Goal: Information Seeking & Learning: Learn about a topic

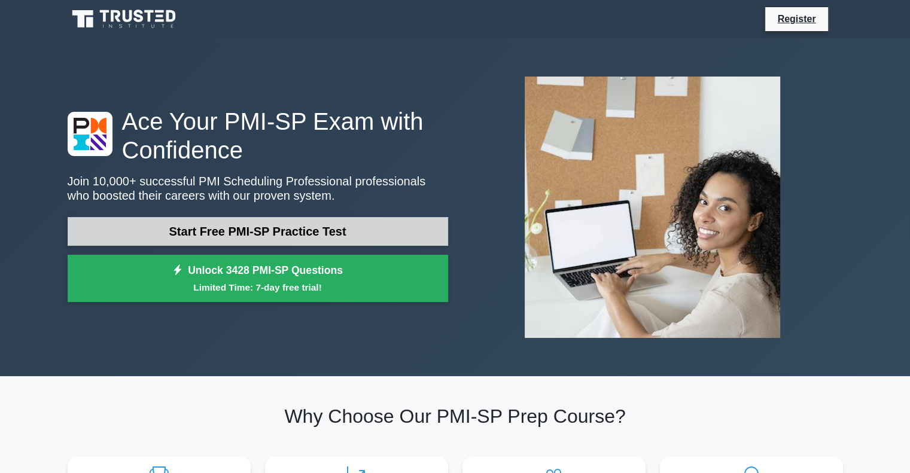
click at [238, 235] on link "Start Free PMI-SP Practice Test" at bounding box center [258, 231] width 381 height 29
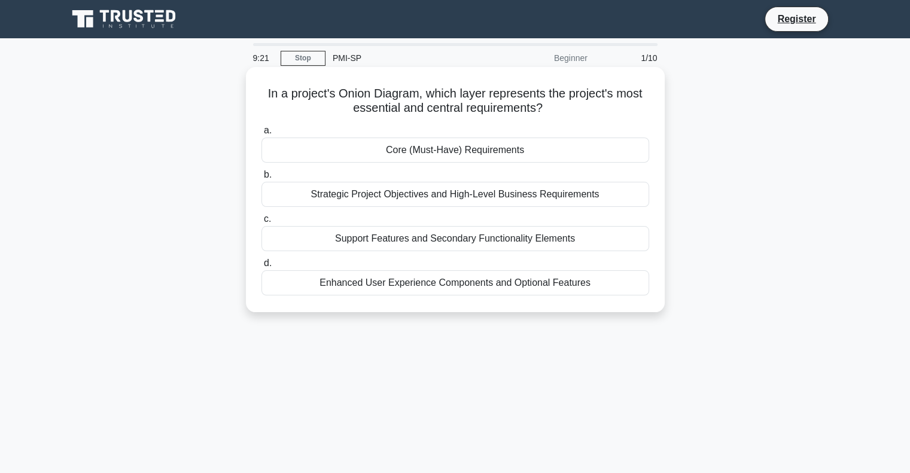
click at [396, 199] on div "Strategic Project Objectives and High-Level Business Requirements" at bounding box center [455, 194] width 388 height 25
click at [261, 179] on input "b. Strategic Project Objectives and High-Level Business Requirements" at bounding box center [261, 175] width 0 height 8
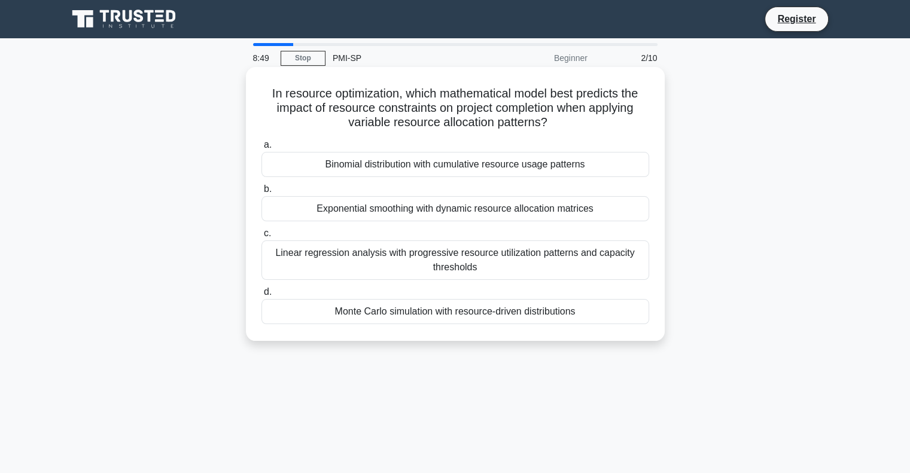
click at [393, 315] on div "Monte Carlo simulation with resource-driven distributions" at bounding box center [455, 311] width 388 height 25
click at [261, 296] on input "d. Monte Carlo simulation with resource-driven distributions" at bounding box center [261, 292] width 0 height 8
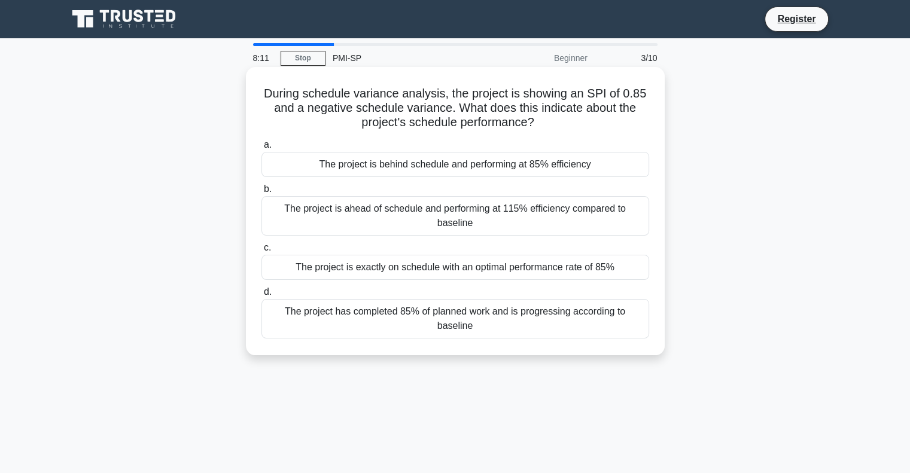
click at [486, 169] on div "The project is behind schedule and performing at 85% efficiency" at bounding box center [455, 164] width 388 height 25
click at [261, 149] on input "a. The project is behind schedule and performing at 85% efficiency" at bounding box center [261, 145] width 0 height 8
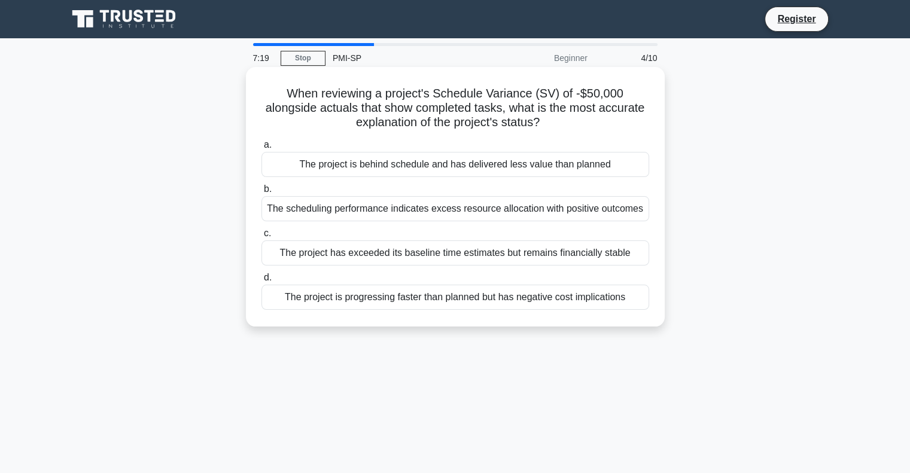
click at [517, 167] on div "The project is behind schedule and has delivered less value than planned" at bounding box center [455, 164] width 388 height 25
click at [261, 149] on input "a. The project is behind schedule and has delivered less value than planned" at bounding box center [261, 145] width 0 height 8
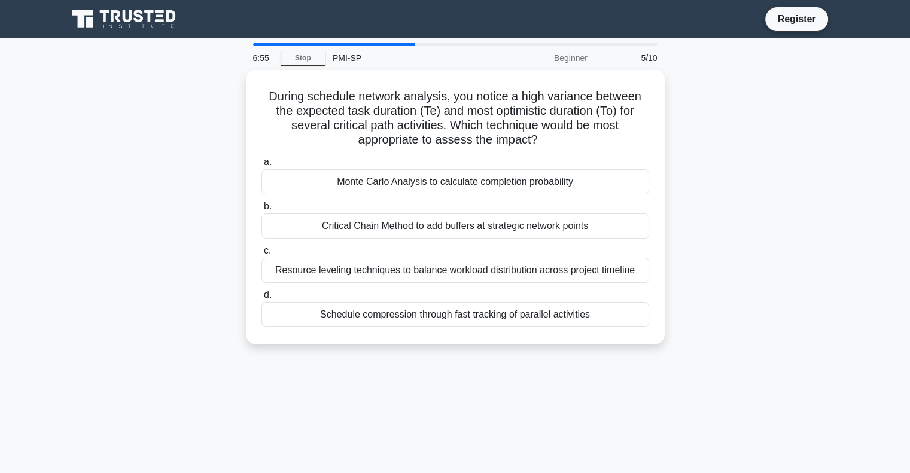
drag, startPoint x: 392, startPoint y: 186, endPoint x: 182, endPoint y: 195, distance: 210.8
click at [182, 195] on div "During schedule network analysis, you notice a high variance between the expect…" at bounding box center [455, 214] width 790 height 288
click at [168, 270] on div "During schedule network analysis, you notice a high variance between the expect…" at bounding box center [455, 214] width 790 height 288
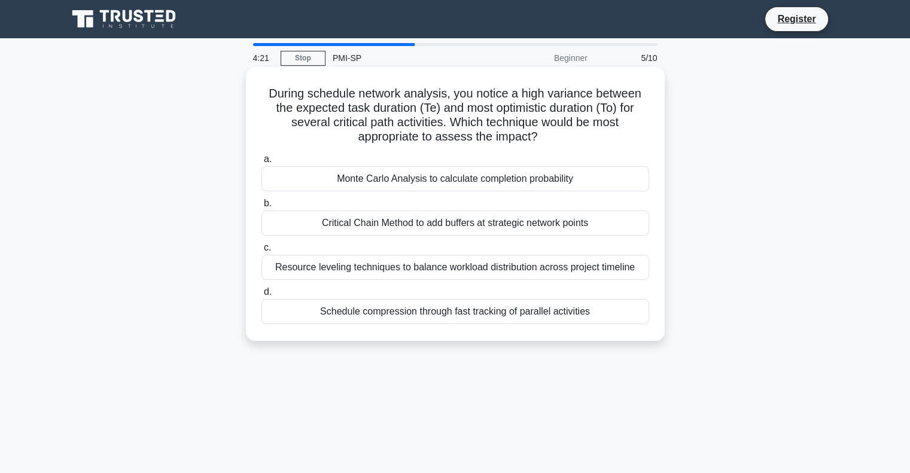
click at [424, 316] on div "Schedule compression through fast tracking of parallel activities" at bounding box center [455, 311] width 388 height 25
click at [261, 296] on input "d. Schedule compression through fast tracking of parallel activities" at bounding box center [261, 292] width 0 height 8
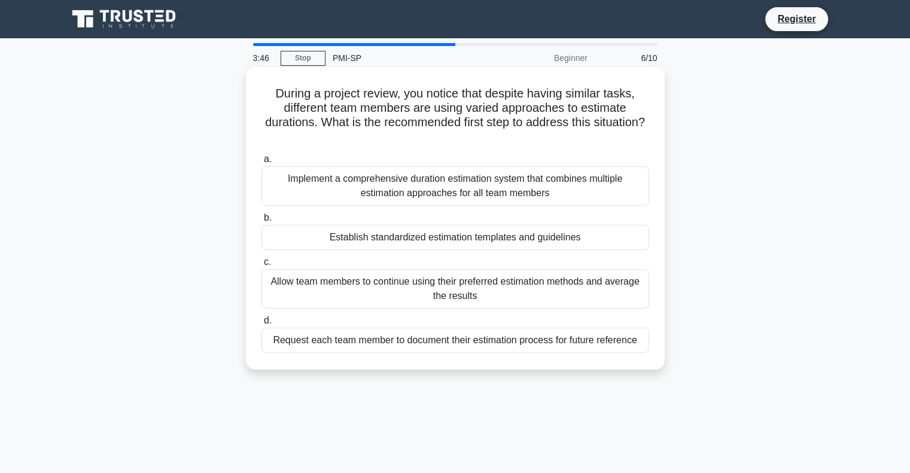
click at [461, 241] on div "Establish standardized estimation templates and guidelines" at bounding box center [455, 237] width 388 height 25
click at [261, 222] on input "b. Establish standardized estimation templates and guidelines" at bounding box center [261, 218] width 0 height 8
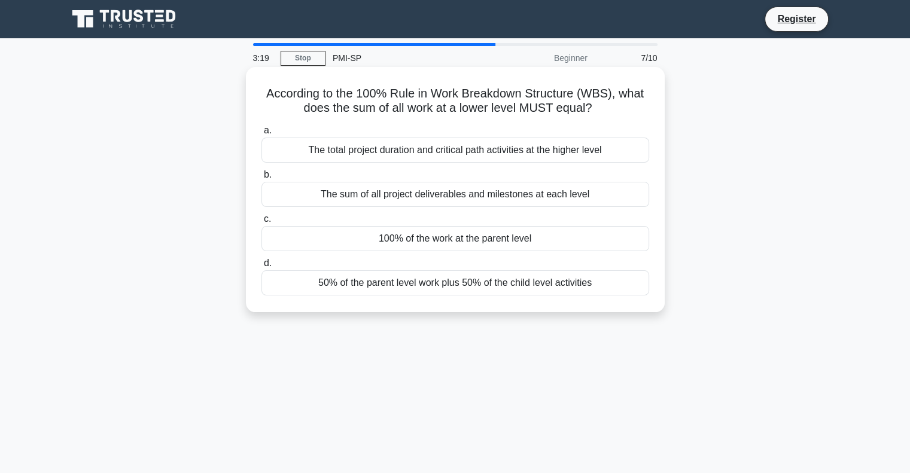
drag, startPoint x: 606, startPoint y: 111, endPoint x: 252, endPoint y: 76, distance: 356.0
click at [252, 76] on div "According to the 100% Rule in Work Breakdown Structure (WBS), what does the sum…" at bounding box center [455, 190] width 409 height 236
click at [261, 87] on h5 "According to the 100% Rule in Work Breakdown Structure (WBS), what does the sum…" at bounding box center [455, 101] width 390 height 30
click at [465, 242] on div "100% of the work at the parent level" at bounding box center [455, 238] width 388 height 25
click at [261, 223] on input "c. 100% of the work at the parent level" at bounding box center [261, 219] width 0 height 8
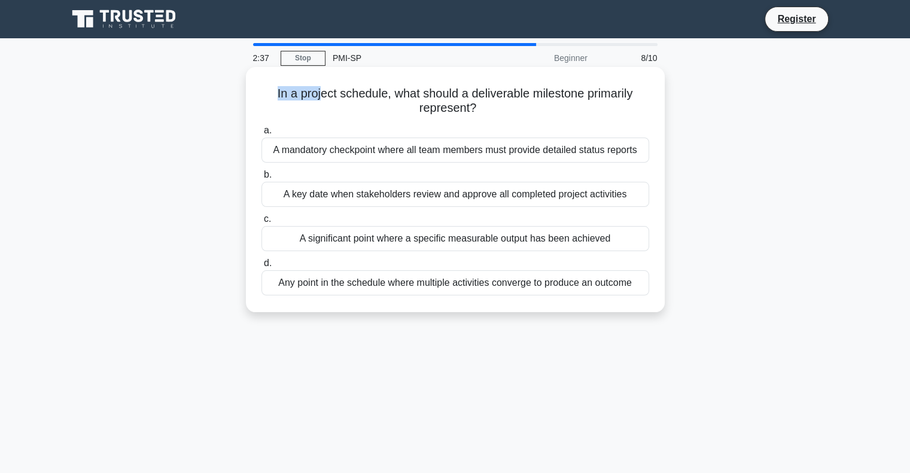
drag, startPoint x: 272, startPoint y: 96, endPoint x: 354, endPoint y: 96, distance: 82.6
click at [322, 95] on h5 "In a project schedule, what should a deliverable milestone primarily represent?…" at bounding box center [455, 101] width 390 height 30
click at [413, 96] on h5 "In a project schedule, what should a deliverable milestone primarily represent?…" at bounding box center [455, 101] width 390 height 30
click at [454, 240] on div "A significant point where a specific measurable output has been achieved" at bounding box center [455, 238] width 388 height 25
click at [261, 223] on input "c. A significant point where a specific measurable output has been achieved" at bounding box center [261, 219] width 0 height 8
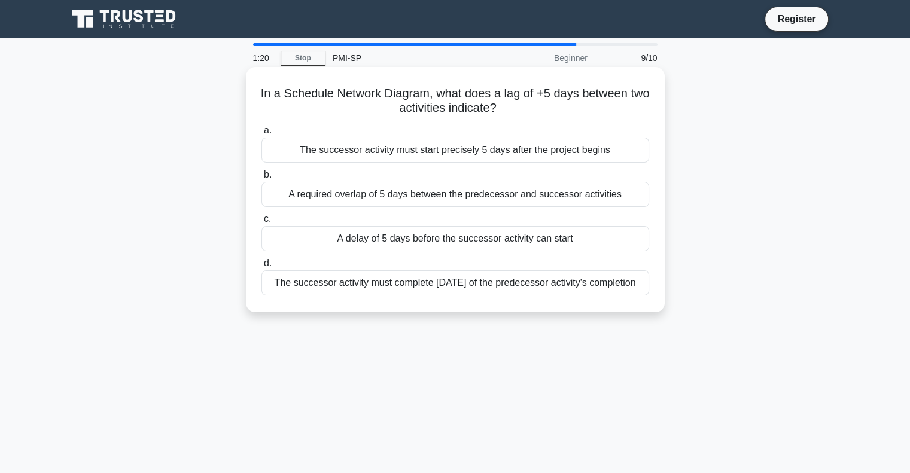
click at [422, 241] on div "A delay of 5 days before the successor activity can start" at bounding box center [455, 238] width 388 height 25
click at [261, 223] on input "c. A delay of 5 days before the successor activity can start" at bounding box center [261, 219] width 0 height 8
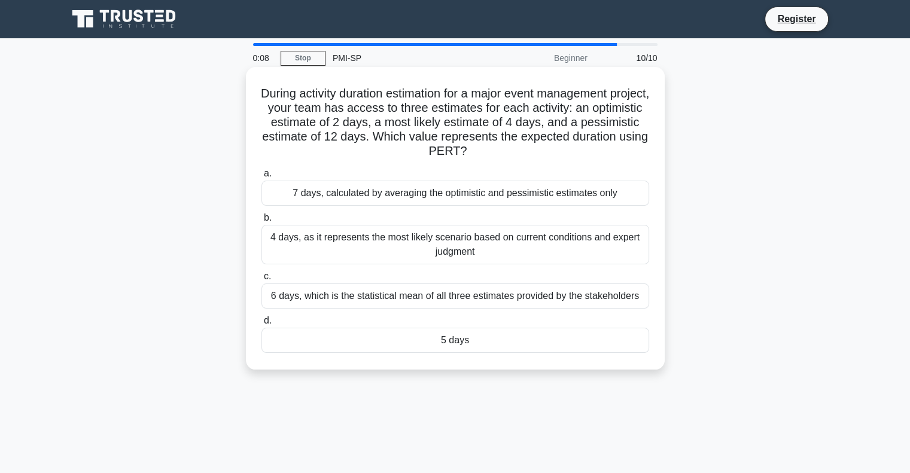
click at [440, 346] on div "5 days" at bounding box center [455, 340] width 388 height 25
click at [261, 325] on input "d. 5 days" at bounding box center [261, 321] width 0 height 8
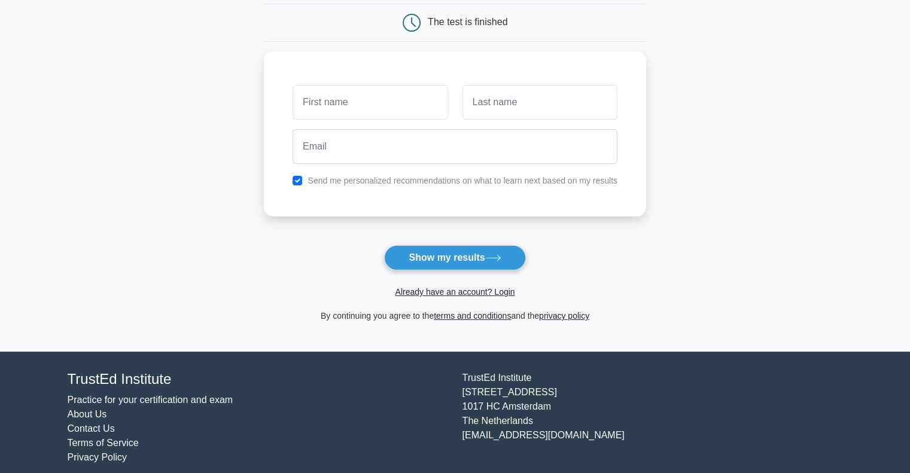
scroll to position [127, 0]
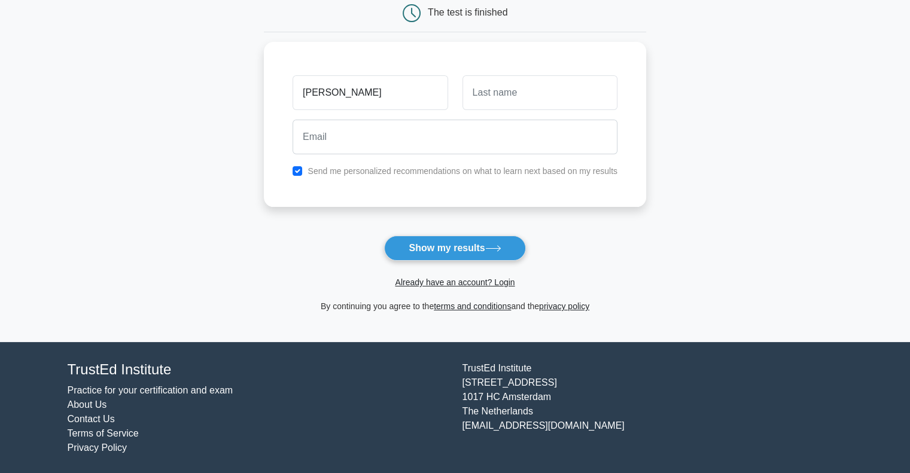
type input "mohamed"
type input "aslam"
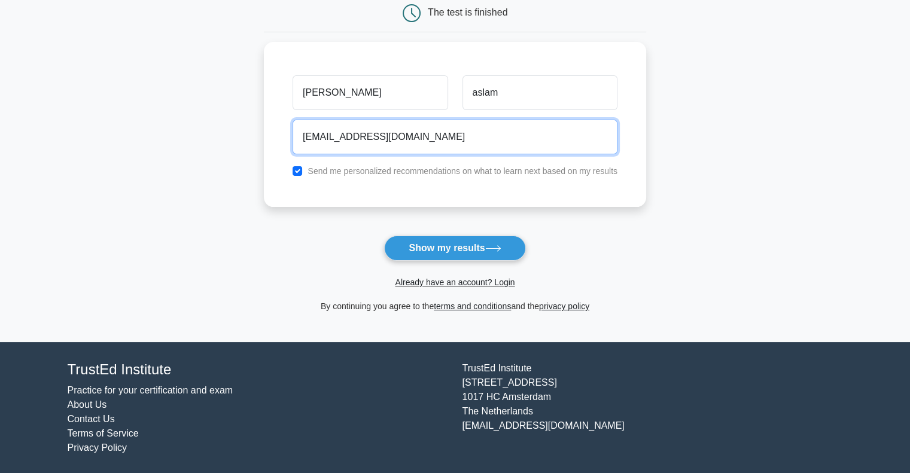
type input "harisaslam.mech@gmail.com"
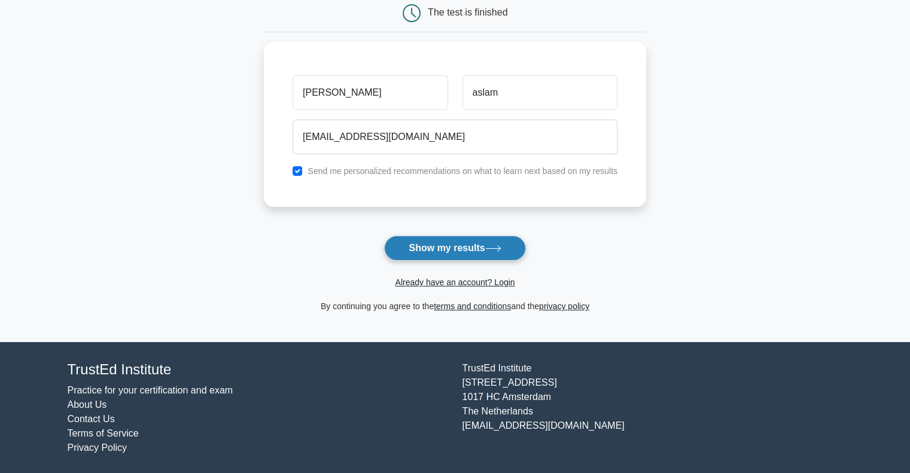
click at [429, 236] on button "Show my results" at bounding box center [454, 248] width 141 height 25
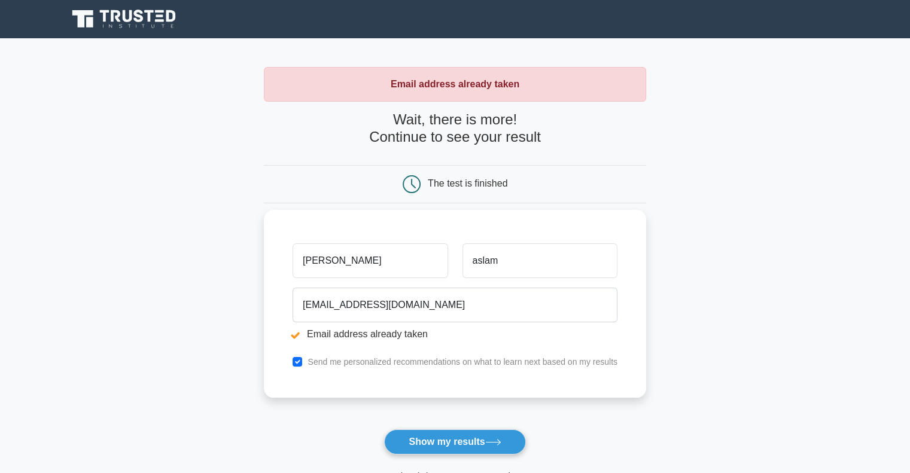
scroll to position [194, 0]
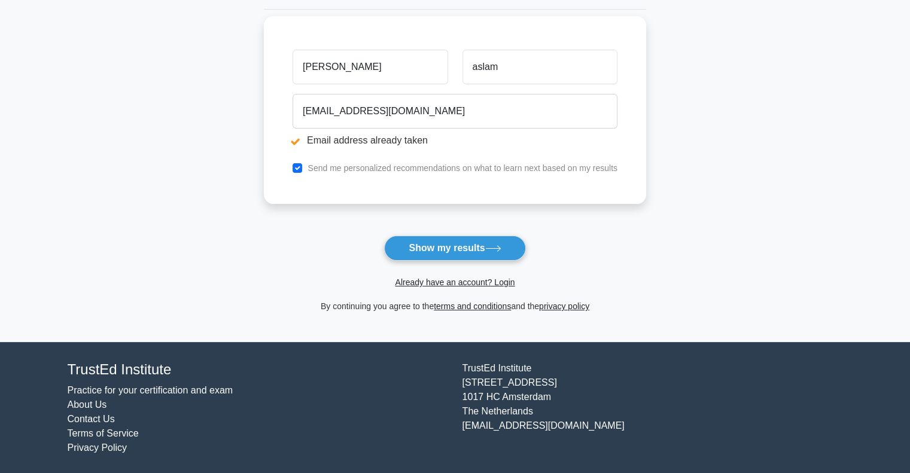
click at [352, 172] on label "Send me personalized recommendations on what to learn next based on my results" at bounding box center [463, 168] width 310 height 10
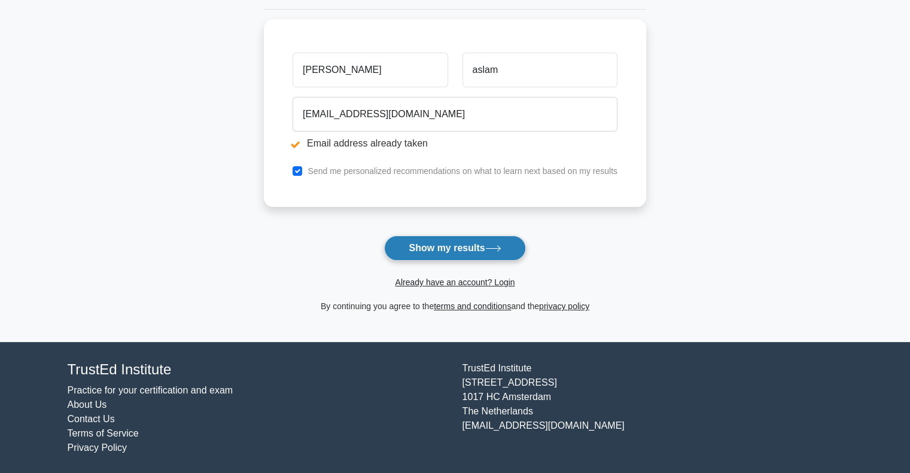
click at [437, 252] on button "Show my results" at bounding box center [454, 248] width 141 height 25
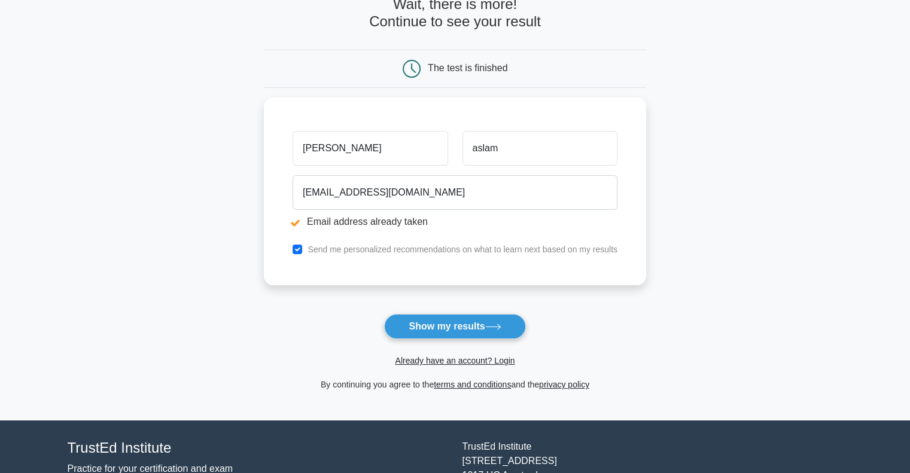
scroll to position [120, 0]
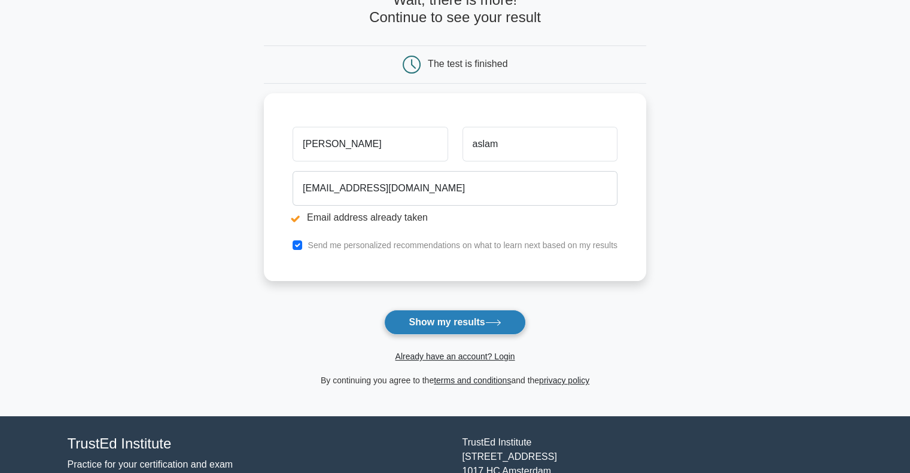
click at [448, 325] on button "Show my results" at bounding box center [454, 322] width 141 height 25
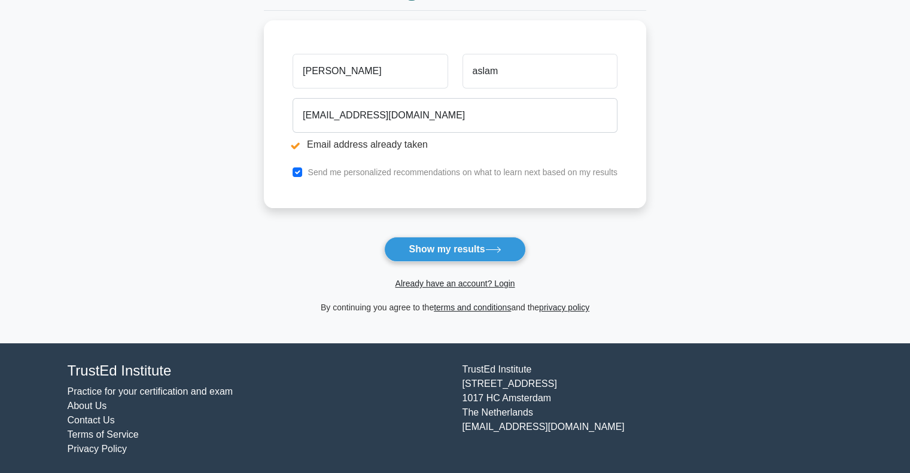
scroll to position [194, 0]
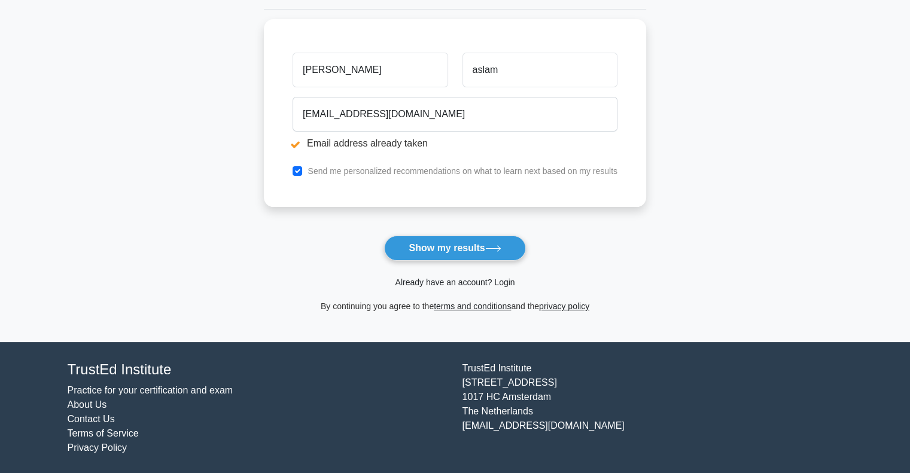
click at [456, 284] on link "Already have an account? Login" at bounding box center [455, 283] width 120 height 10
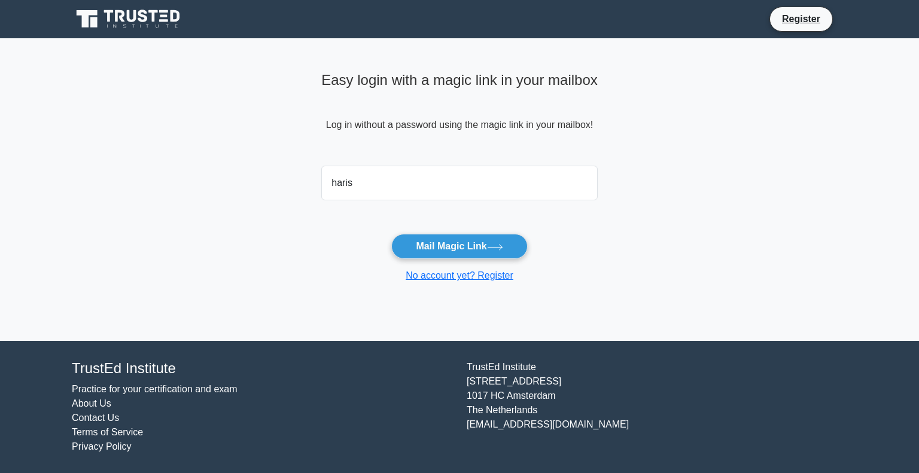
type input "[EMAIL_ADDRESS][DOMAIN_NAME]"
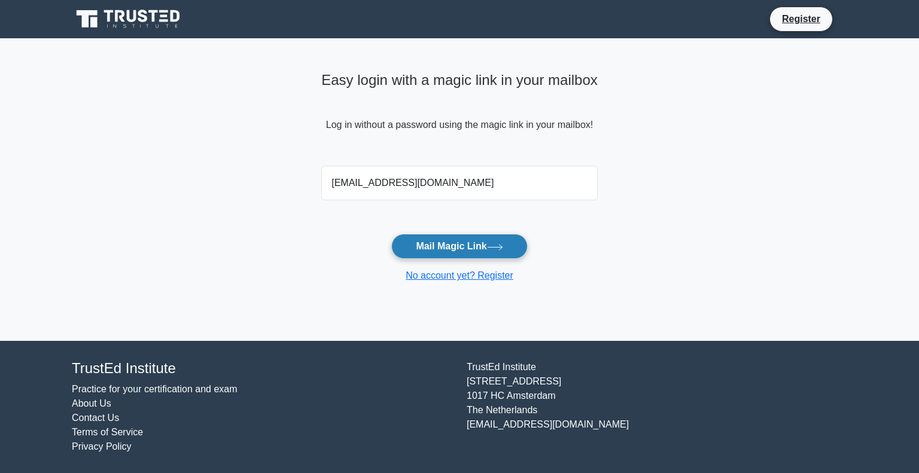
click at [488, 248] on button "Mail Magic Link" at bounding box center [459, 246] width 136 height 25
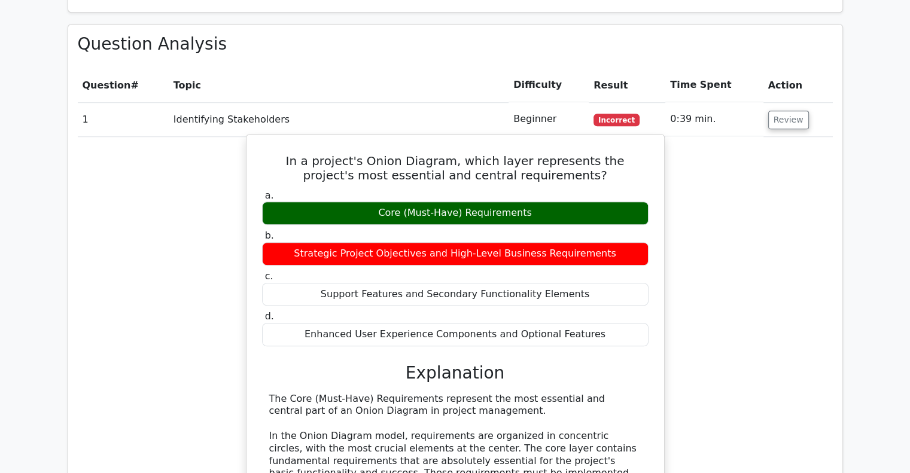
scroll to position [897, 0]
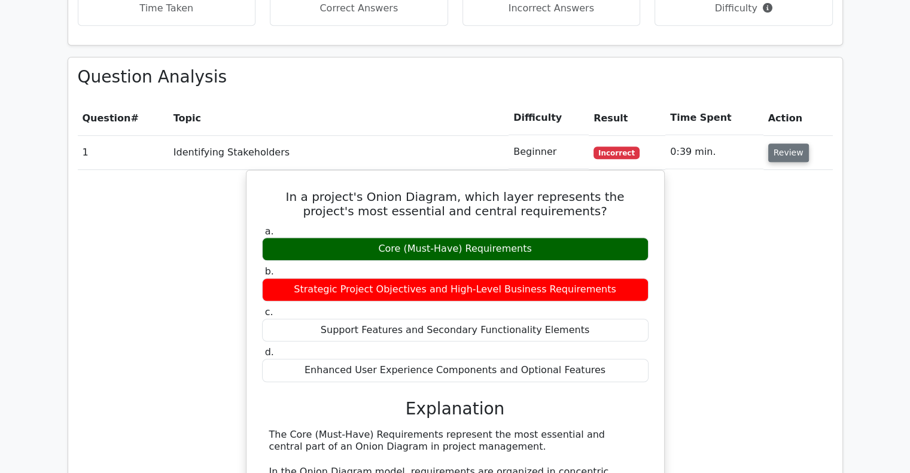
click at [775, 144] on button "Review" at bounding box center [788, 153] width 41 height 19
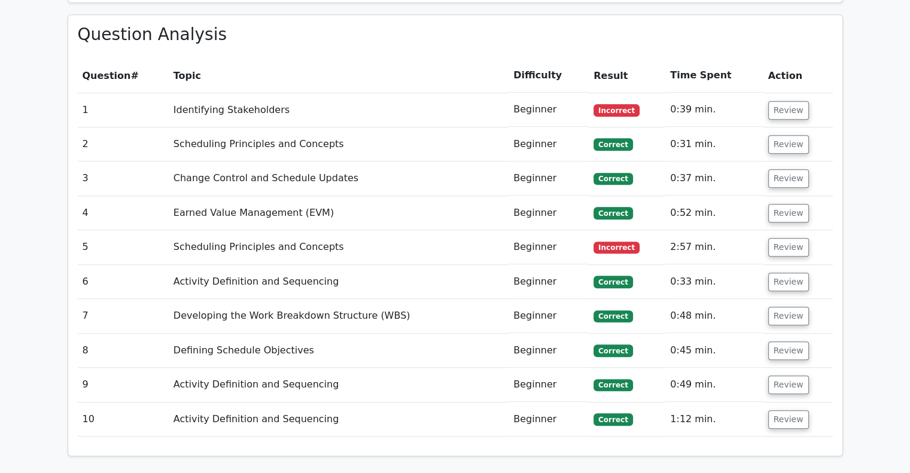
scroll to position [957, 0]
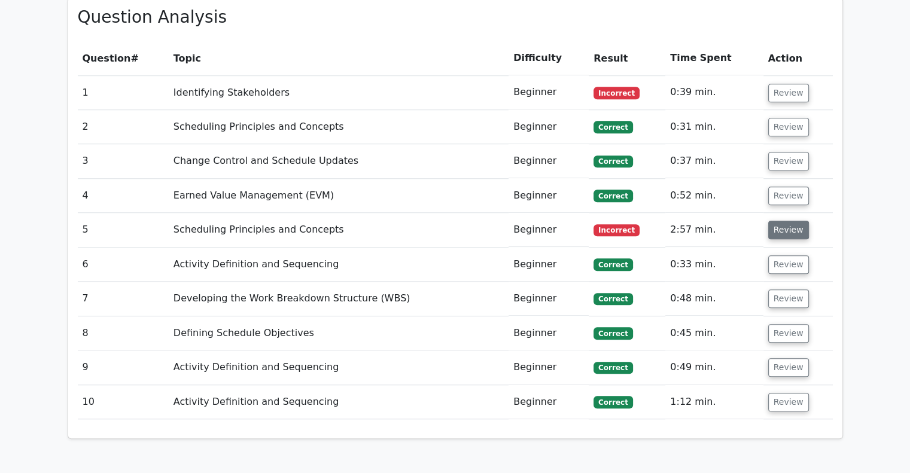
click at [778, 221] on button "Review" at bounding box center [788, 230] width 41 height 19
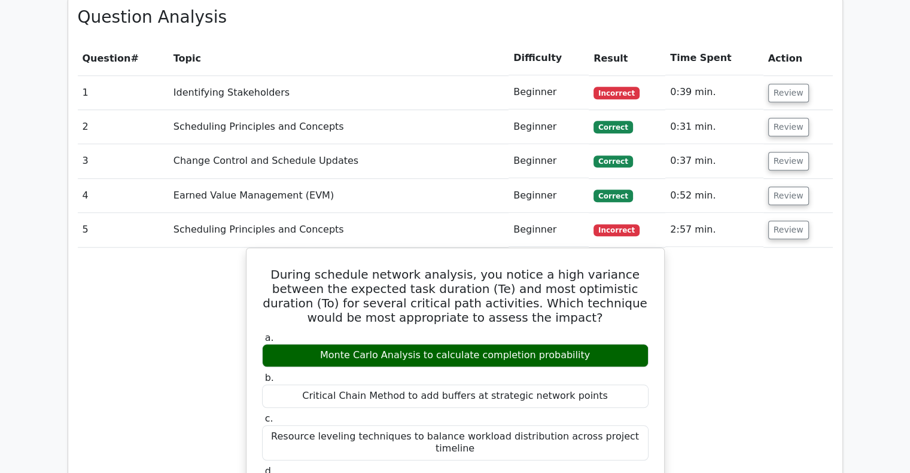
scroll to position [1017, 0]
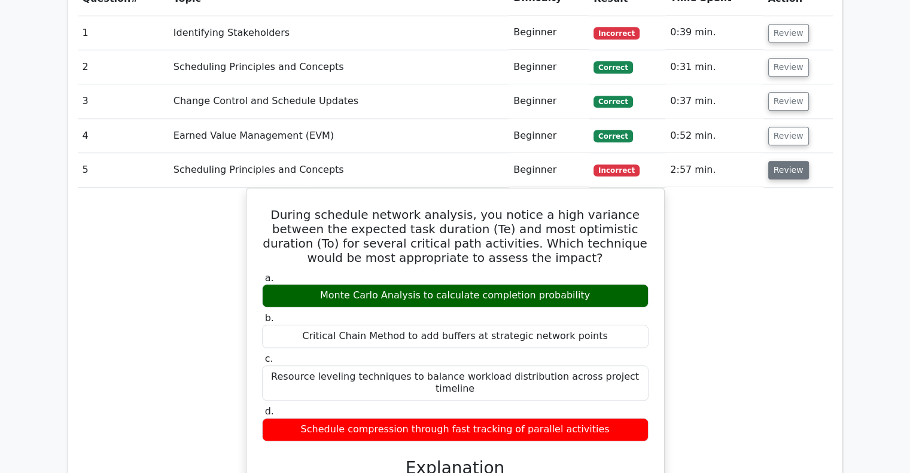
click at [768, 161] on button "Review" at bounding box center [788, 170] width 41 height 19
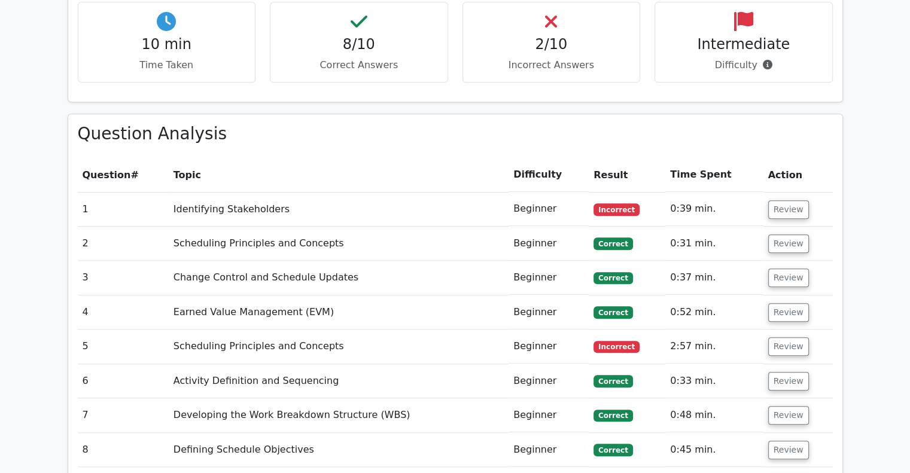
scroll to position [838, 0]
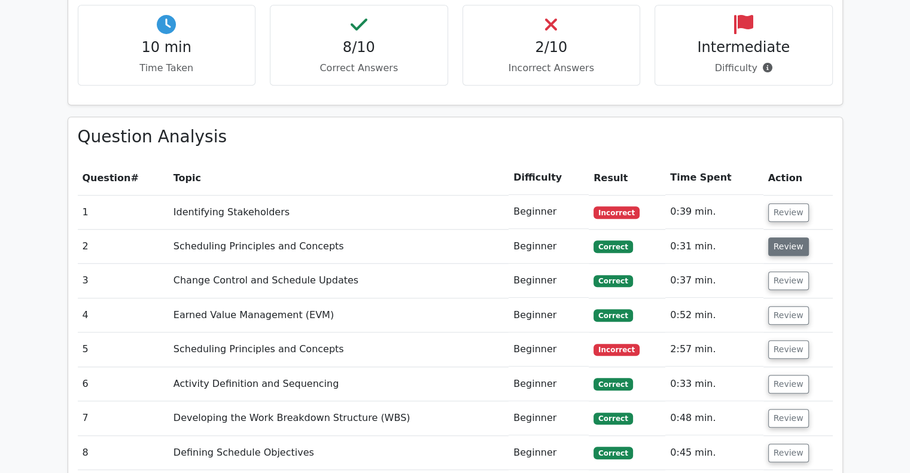
click at [794, 238] on button "Review" at bounding box center [788, 247] width 41 height 19
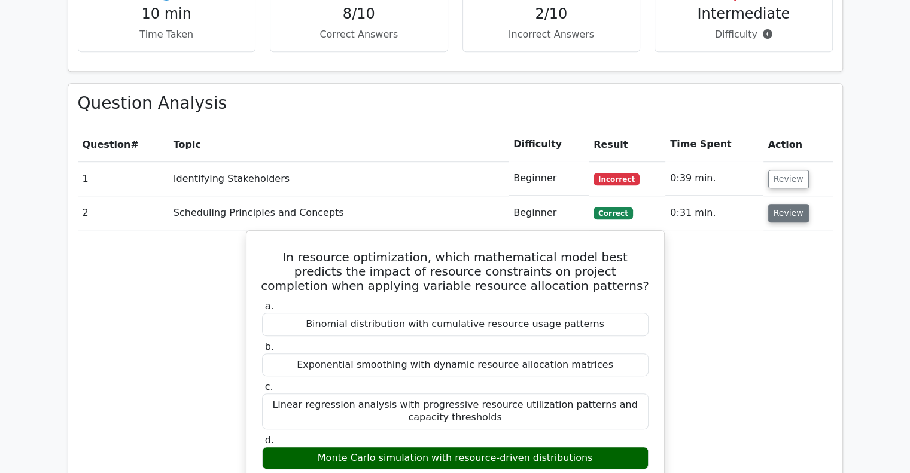
scroll to position [897, 0]
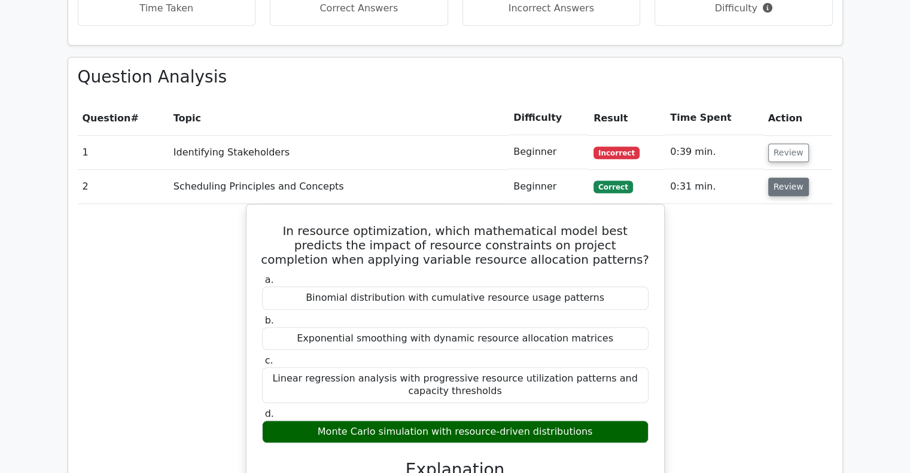
click at [792, 178] on button "Review" at bounding box center [788, 187] width 41 height 19
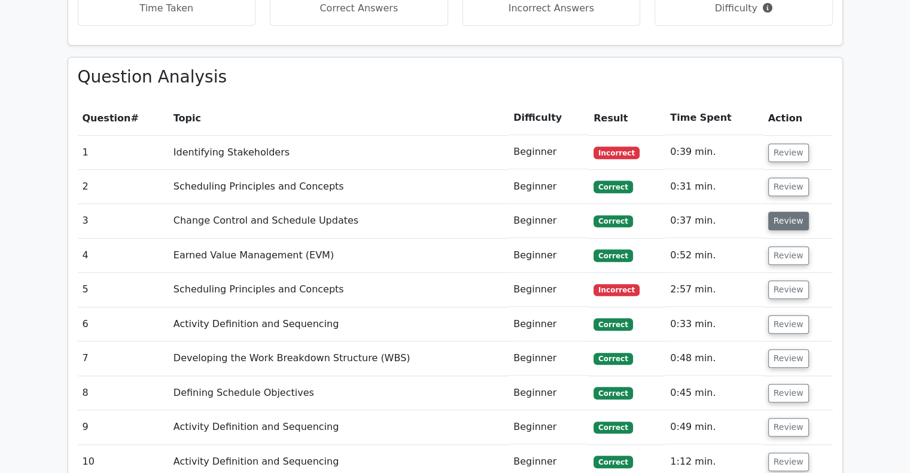
click at [775, 212] on button "Review" at bounding box center [788, 221] width 41 height 19
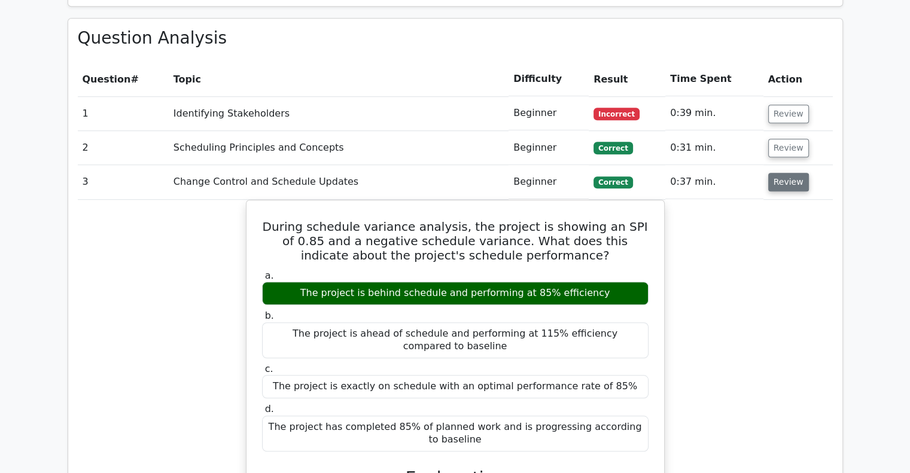
scroll to position [957, 0]
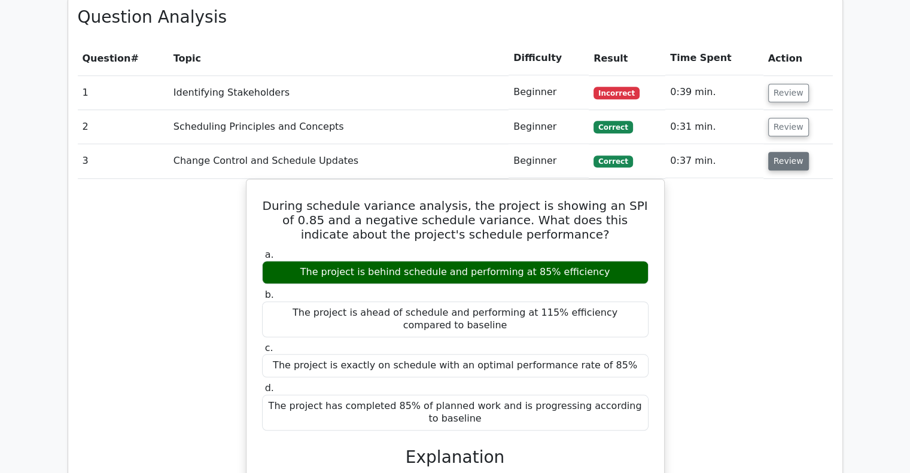
click at [787, 152] on button "Review" at bounding box center [788, 161] width 41 height 19
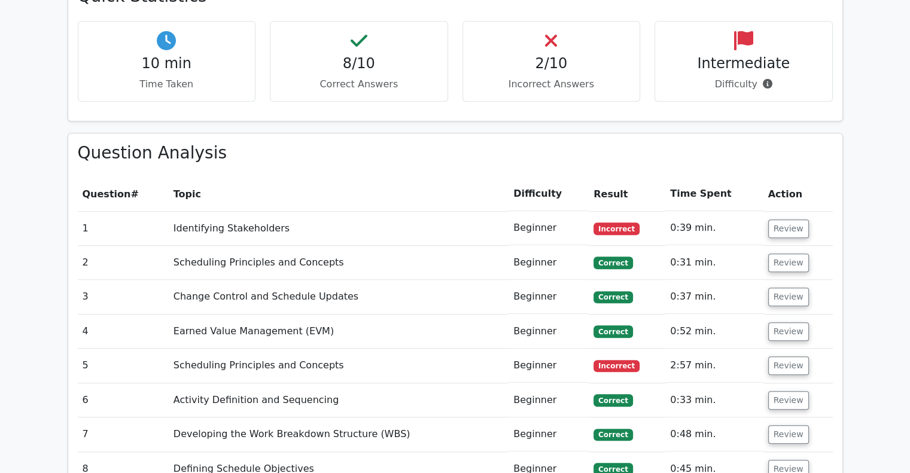
scroll to position [838, 0]
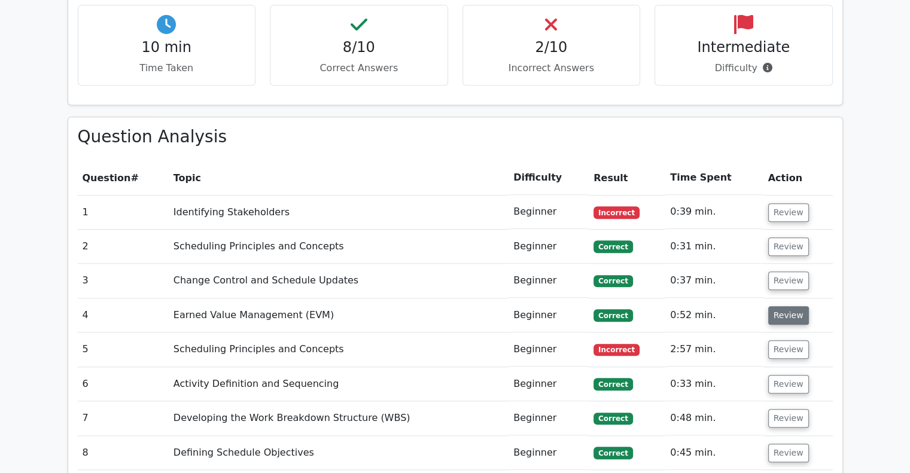
click at [778, 306] on button "Review" at bounding box center [788, 315] width 41 height 19
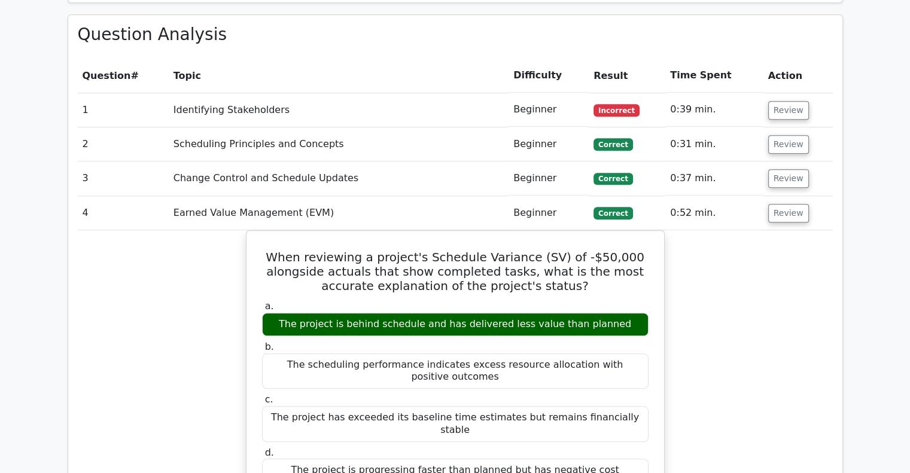
scroll to position [957, 0]
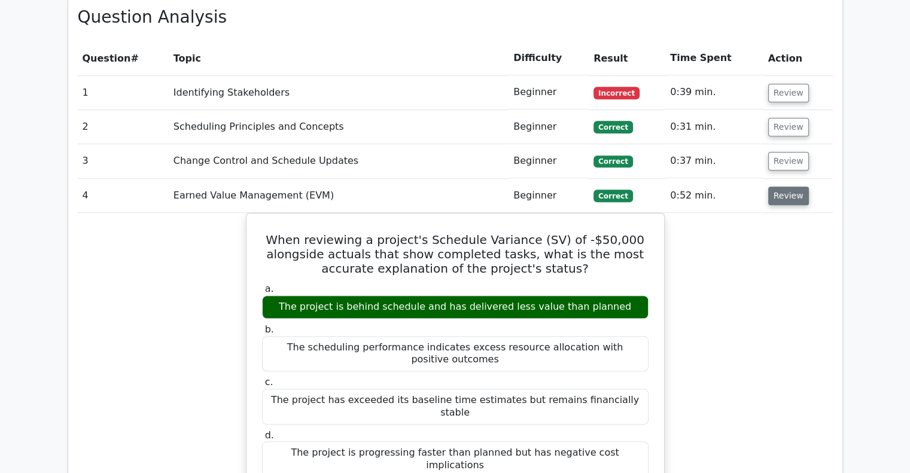
click at [795, 187] on button "Review" at bounding box center [788, 196] width 41 height 19
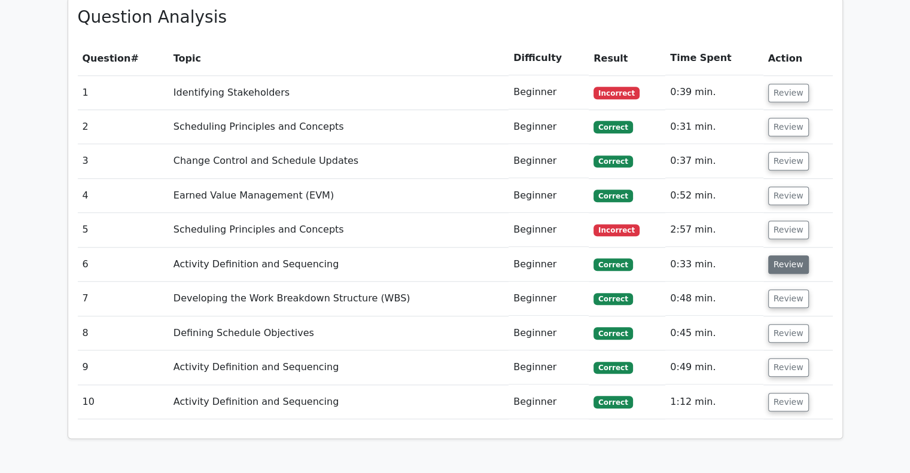
click at [787, 255] on button "Review" at bounding box center [788, 264] width 41 height 19
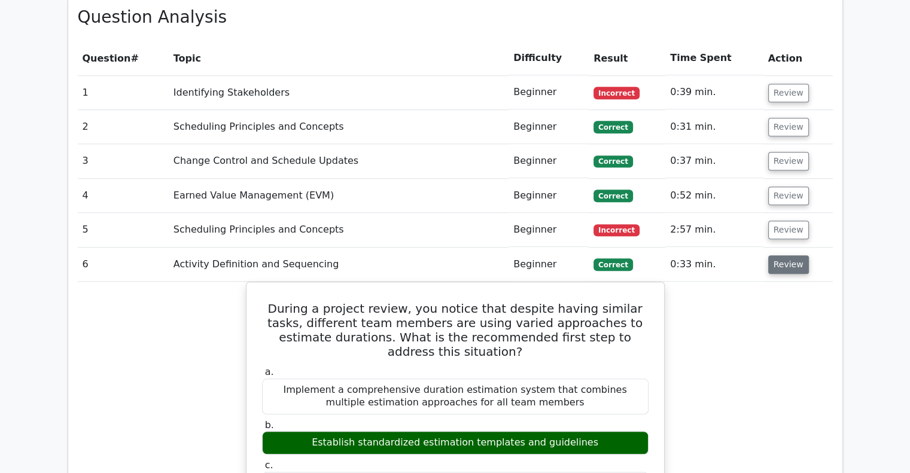
click at [787, 255] on button "Review" at bounding box center [788, 264] width 41 height 19
